Goal: Transaction & Acquisition: Purchase product/service

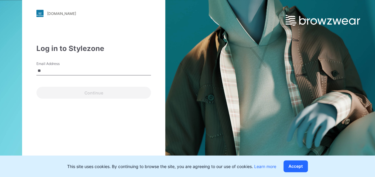
type input "**********"
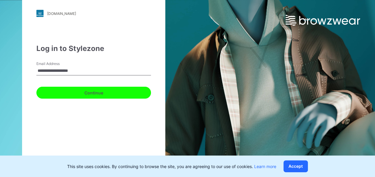
click at [99, 97] on button "Continue" at bounding box center [93, 93] width 114 height 12
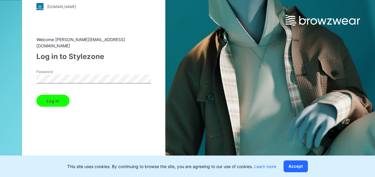
click at [36, 95] on button "Log in" at bounding box center [52, 101] width 33 height 12
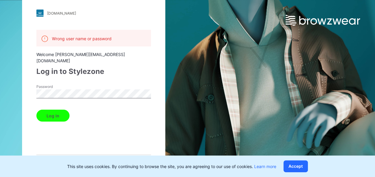
click at [0, 86] on html "walmart.stylezone.com Loading... Wrong user name or password Welcome athena.yua…" at bounding box center [187, 88] width 375 height 177
click at [48, 113] on button "Log in" at bounding box center [52, 116] width 33 height 12
click at [0, 80] on html "walmart.stylezone.com Loading... Wrong user name or password Welcome athena.yua…" at bounding box center [187, 88] width 375 height 177
click at [130, 117] on div "Wrong user name or password Welcome athena.yuan@puma.com Log in to Stylezone Pa…" at bounding box center [93, 99] width 114 height 138
click at [297, 163] on button "Accept" at bounding box center [295, 166] width 24 height 12
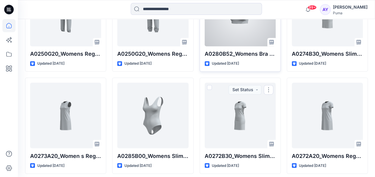
scroll to position [468, 0]
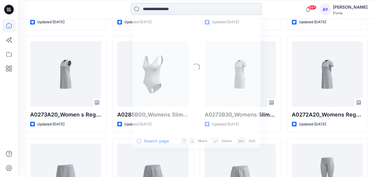
click at [157, 11] on input at bounding box center [196, 9] width 131 height 12
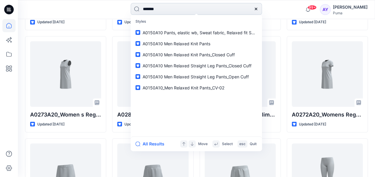
type input "********"
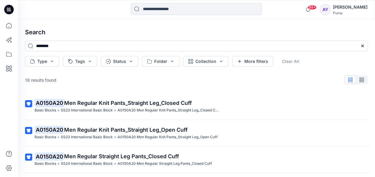
click at [140, 80] on div "18 results found" at bounding box center [196, 80] width 352 height 12
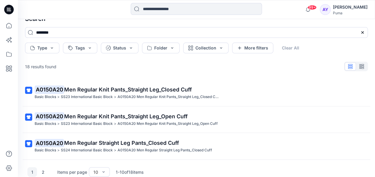
scroll to position [25, 0]
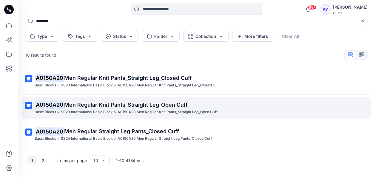
click at [188, 111] on p "A0150A20 Men Regular Knit Pants_Straight Leg_Open Cuff" at bounding box center [167, 112] width 100 height 6
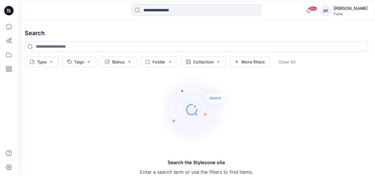
scroll to position [4, 0]
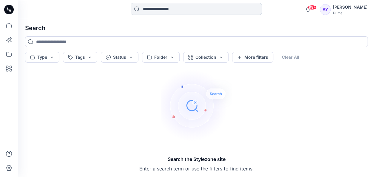
click at [162, 10] on input at bounding box center [196, 9] width 131 height 12
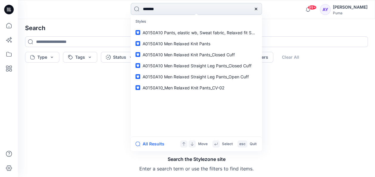
type input "********"
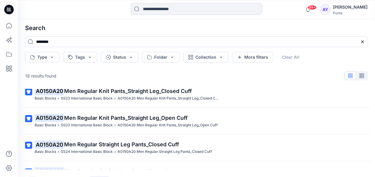
scroll to position [0, 0]
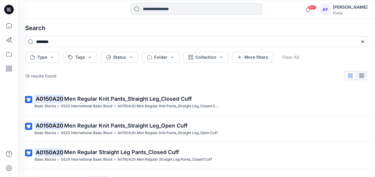
click at [215, 79] on div "18 results found" at bounding box center [196, 76] width 352 height 12
click at [359, 77] on icon "button" at bounding box center [361, 75] width 5 height 5
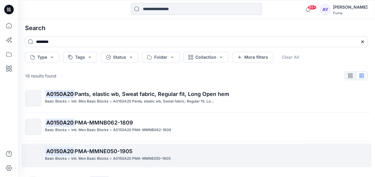
scroll to position [204, 0]
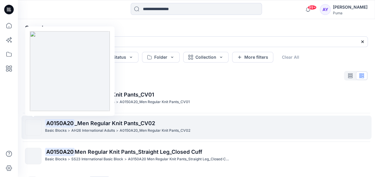
click at [33, 128] on img at bounding box center [33, 128] width 0 height 0
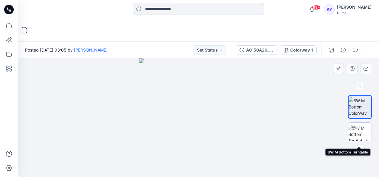
click at [359, 134] on img at bounding box center [359, 134] width 23 height 19
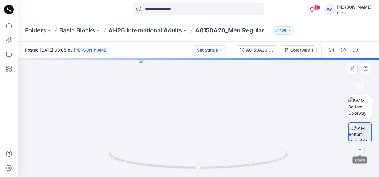
click at [359, 153] on button "button" at bounding box center [360, 150] width 10 height 10
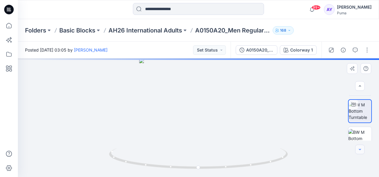
click at [359, 153] on button "button" at bounding box center [360, 150] width 10 height 10
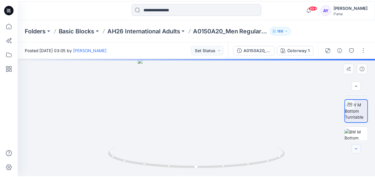
scroll to position [46, 0]
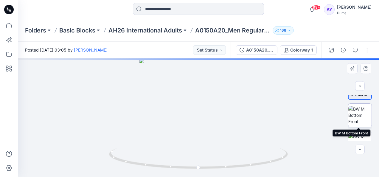
click at [357, 122] on img at bounding box center [359, 115] width 23 height 19
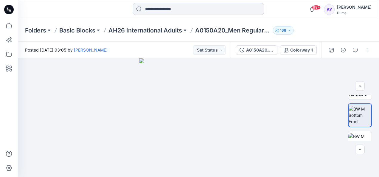
click at [165, 11] on input at bounding box center [198, 9] width 131 height 12
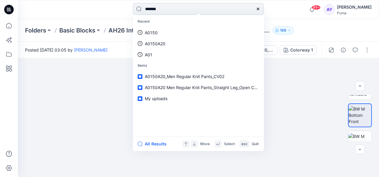
type input "********"
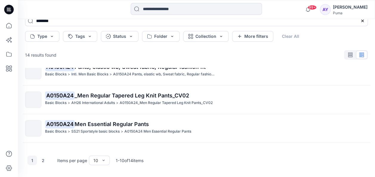
scroll to position [204, 0]
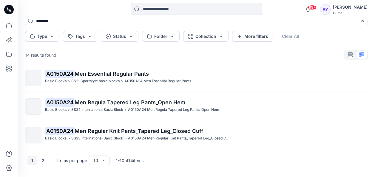
click at [49, 160] on div "1 2 Items per page 10 1 - 10 of 14 items" at bounding box center [196, 160] width 352 height 24
click at [45, 161] on button "2" at bounding box center [43, 161] width 10 height 10
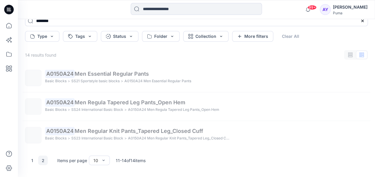
scroll to position [33, 0]
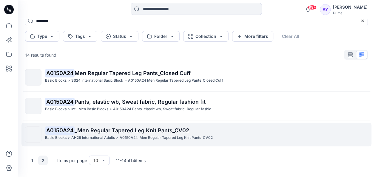
click at [104, 140] on p "AH26 International Adults" at bounding box center [93, 138] width 44 height 6
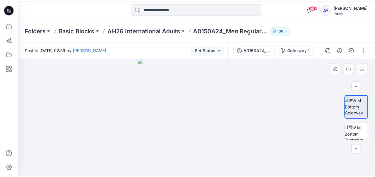
scroll to position [60, 0]
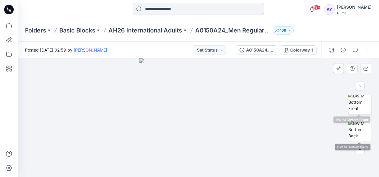
click at [360, 100] on img at bounding box center [359, 102] width 23 height 19
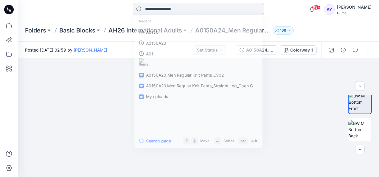
click at [157, 12] on input at bounding box center [198, 9] width 131 height 12
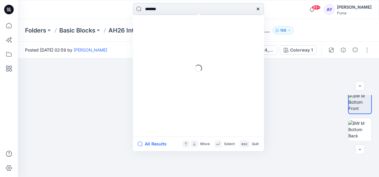
type input "********"
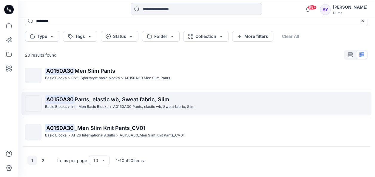
scroll to position [204, 0]
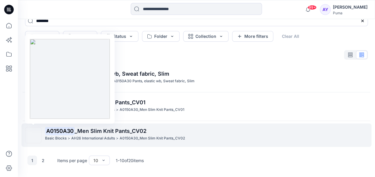
click at [33, 135] on img at bounding box center [33, 135] width 0 height 0
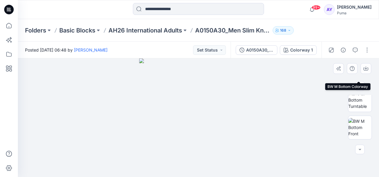
scroll to position [60, 0]
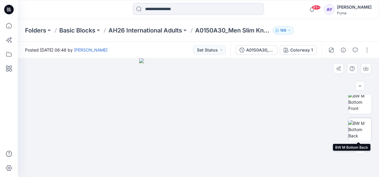
click at [357, 129] on img at bounding box center [359, 129] width 23 height 19
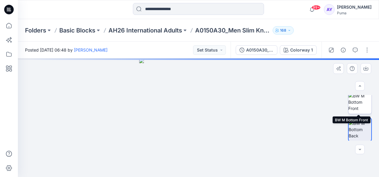
click at [357, 107] on img at bounding box center [359, 102] width 23 height 19
